Goal: Register for event/course

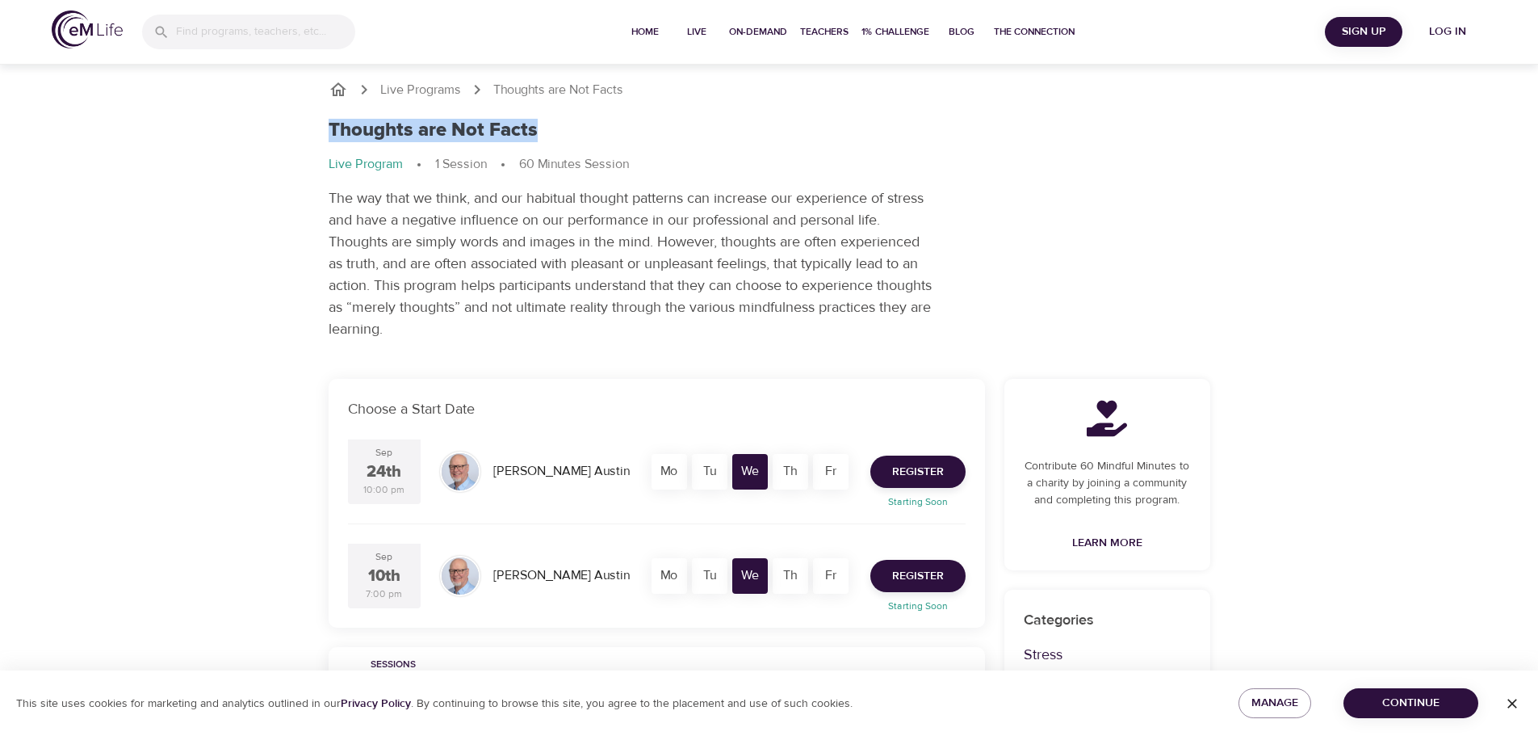
drag, startPoint x: 330, startPoint y: 124, endPoint x: 542, endPoint y: 112, distance: 211.9
click at [542, 112] on div "Thoughts are Not Facts Live Program 1 Session 60 Minutes Session The way that w…" at bounding box center [769, 229] width 901 height 241
copy h1 "Thoughts are Not Facts"
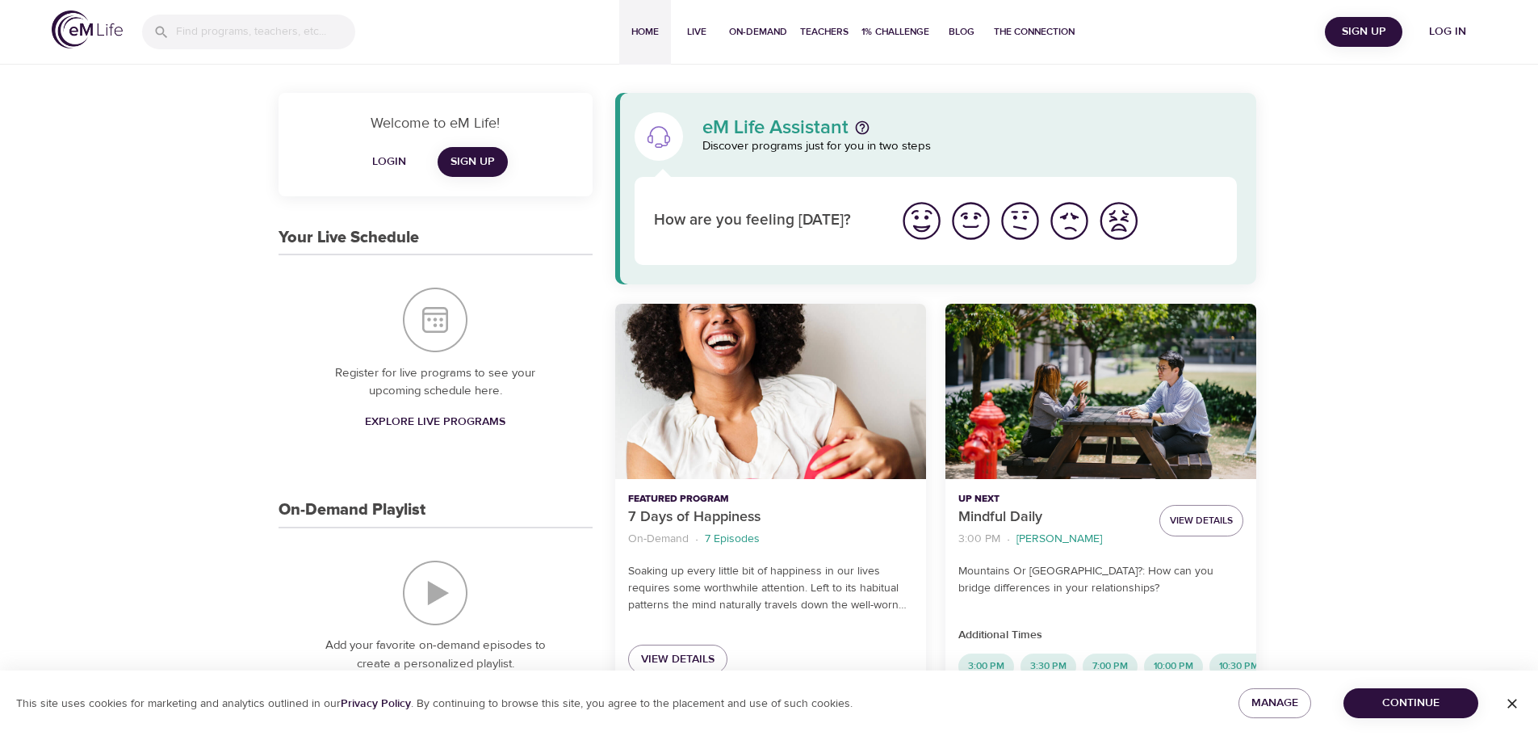
click at [1345, 36] on span "Sign Up" at bounding box center [1364, 32] width 65 height 20
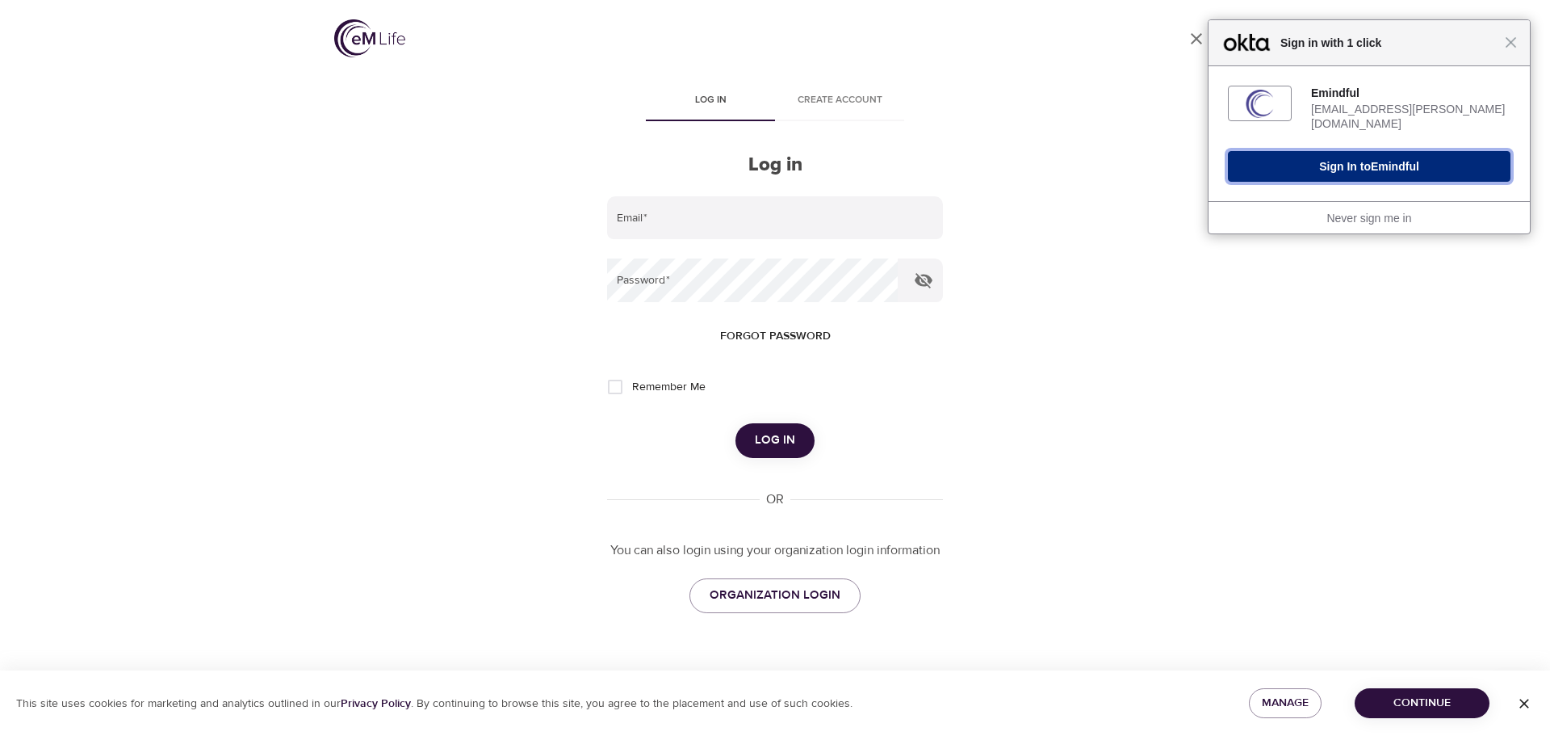
click at [1342, 163] on button "Sign In to Emindful" at bounding box center [1369, 166] width 283 height 31
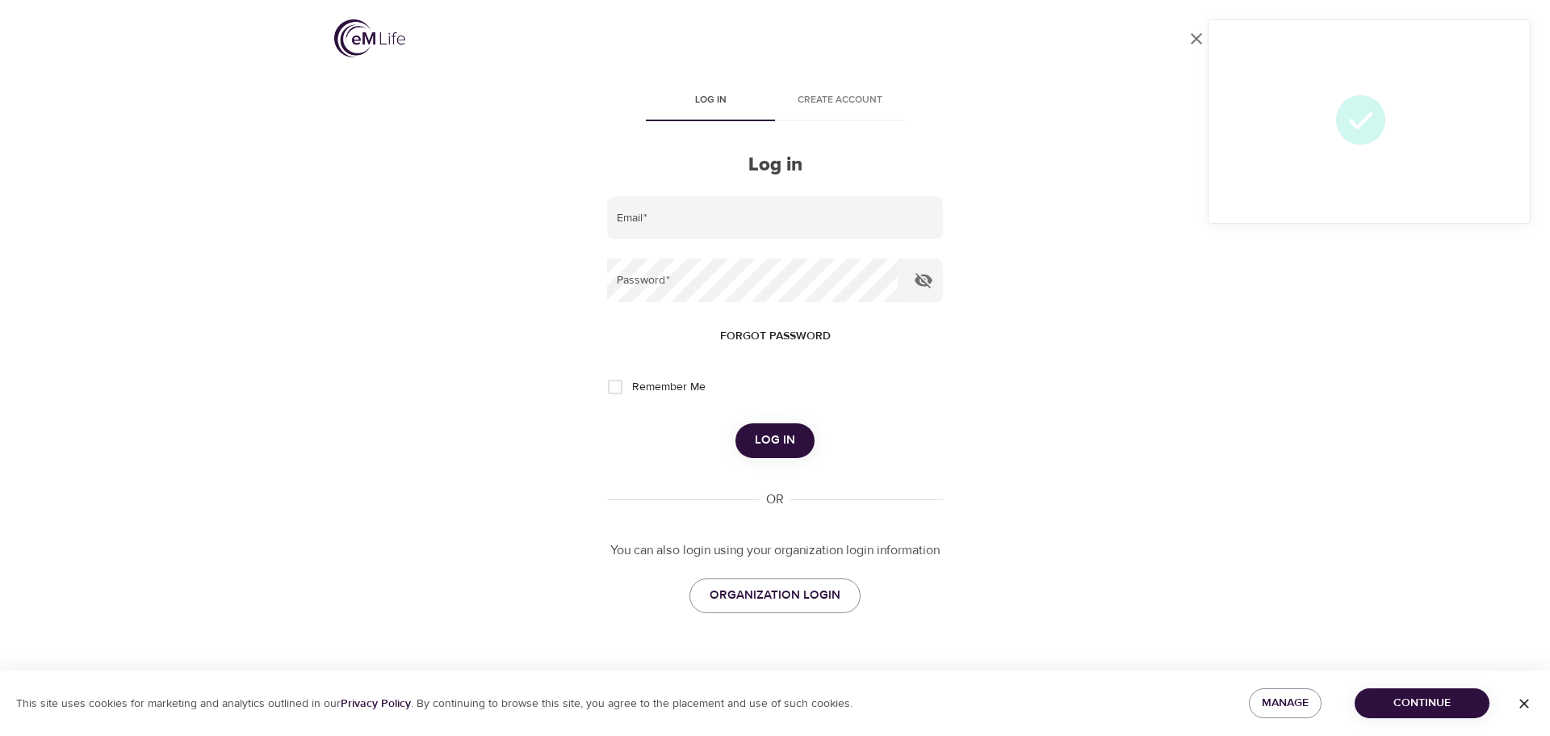
type input "minna.stahl@amexgbt.com"
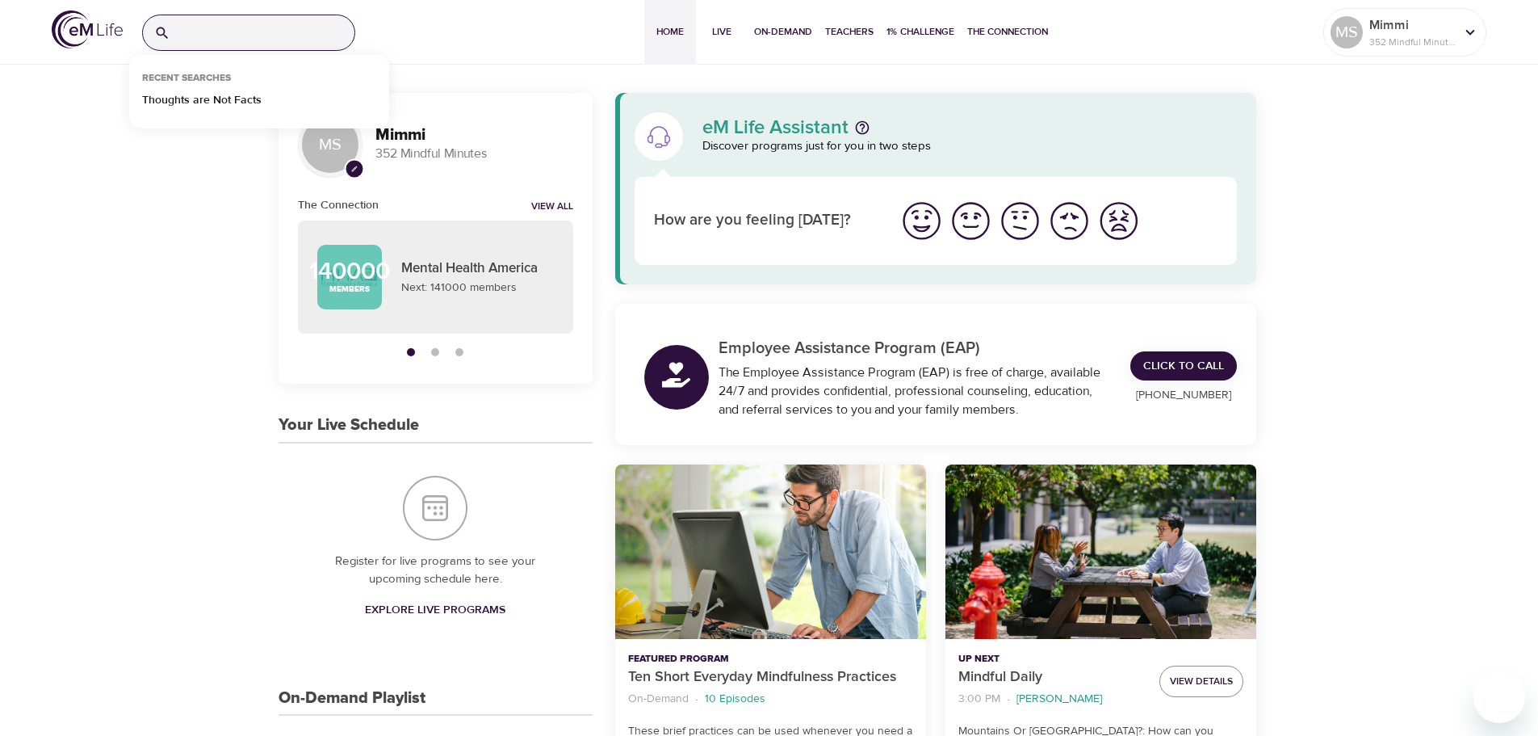
click at [288, 29] on input "search" at bounding box center [266, 32] width 178 height 35
paste input "Thoughts are Not Facts"
type input "Thoughts are Not Facts"
click at [220, 101] on p "Thoughts are Not Facts" at bounding box center [202, 103] width 120 height 23
